Goal: Consume media (video, audio)

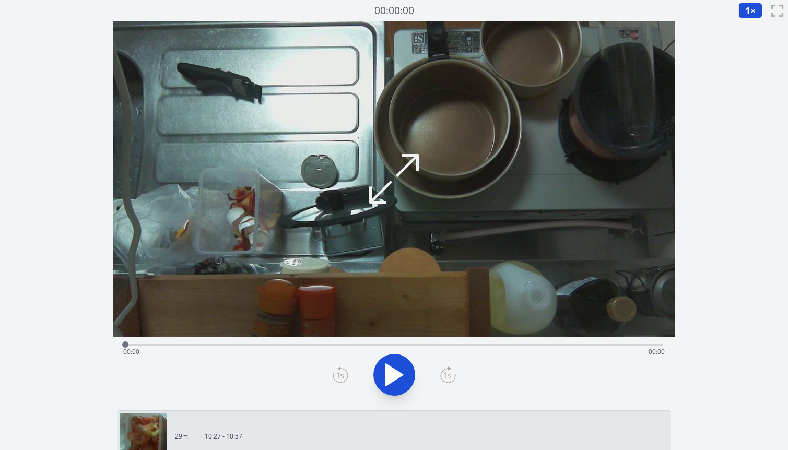
click at [623, 347] on div "Time elapsed: 00:00 Time remaining: 00:00" at bounding box center [394, 351] width 542 height 17
click at [622, 344] on div "Time elapsed: 00:00 Time remaining: 01:02" at bounding box center [394, 351] width 542 height 17
click at [612, 344] on div "Time elapsed: 01:01 Time remaining: 00:00" at bounding box center [394, 351] width 542 height 17
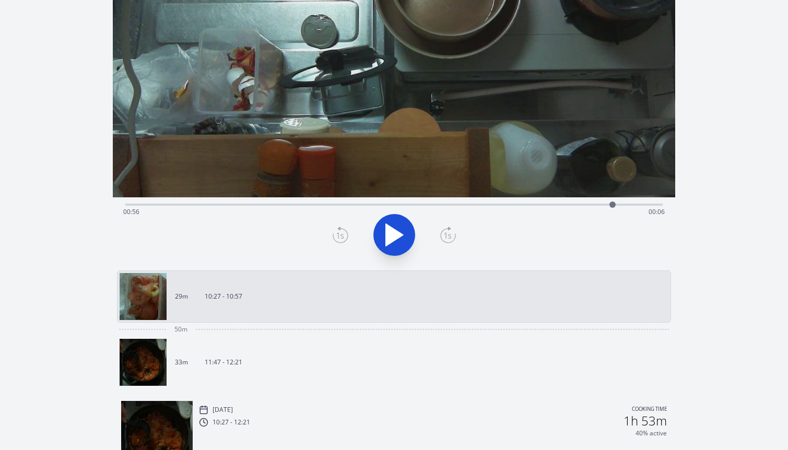
scroll to position [141, 0]
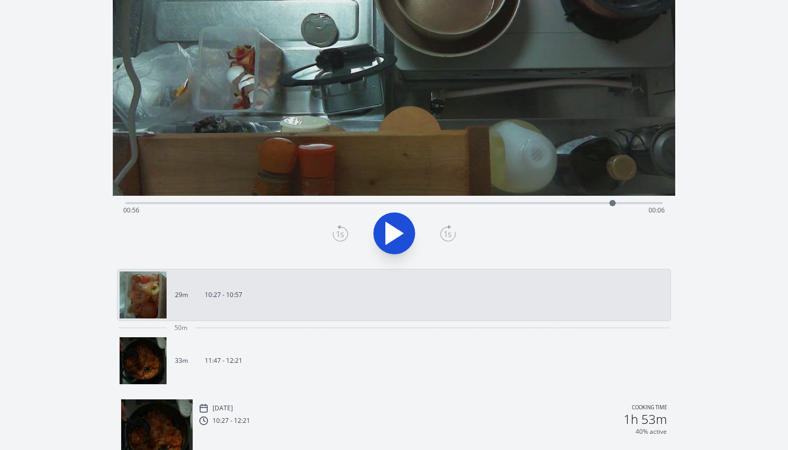
click at [147, 361] on img at bounding box center [143, 360] width 47 height 47
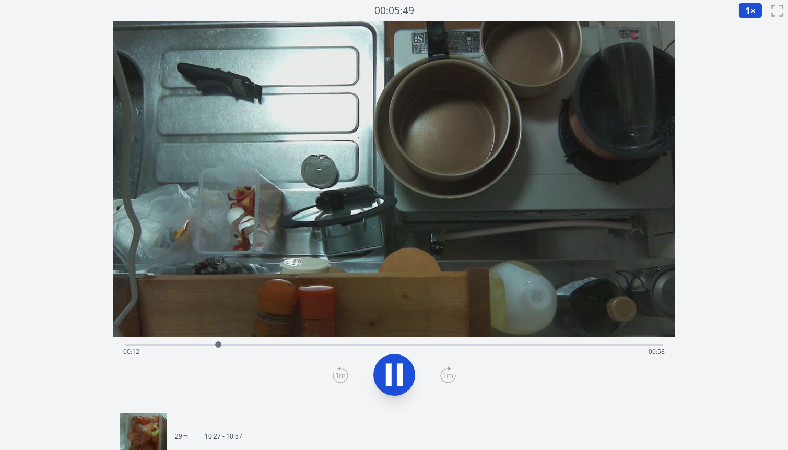
click at [600, 347] on div "Time elapsed: 00:12 Time remaining: 00:58" at bounding box center [394, 351] width 542 height 17
